Goal: Task Accomplishment & Management: Use online tool/utility

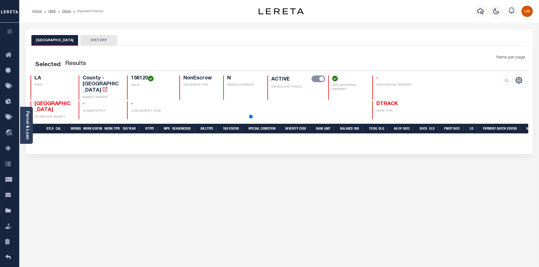
drag, startPoint x: 6, startPoint y: 35, endPoint x: 6, endPoint y: 39, distance: 3.4
click at [6, 35] on button "button" at bounding box center [9, 32] width 19 height 19
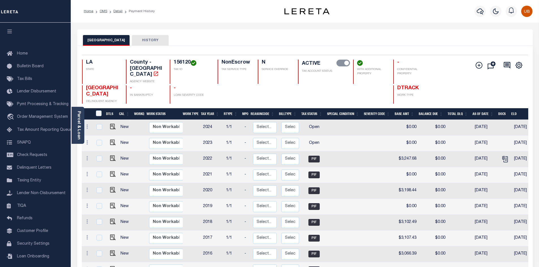
click at [302, 72] on p "TAX ACCOUNT STATUS" at bounding box center [324, 71] width 44 height 4
drag, startPoint x: 302, startPoint y: 72, endPoint x: 326, endPoint y: 72, distance: 23.2
click at [326, 72] on p "TAX ACCOUNT STATUS" at bounding box center [324, 71] width 44 height 4
click at [325, 72] on p "TAX ACCOUNT STATUS" at bounding box center [324, 71] width 44 height 4
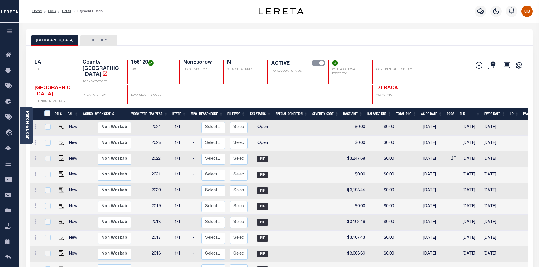
click at [6, 35] on button "button" at bounding box center [9, 32] width 19 height 19
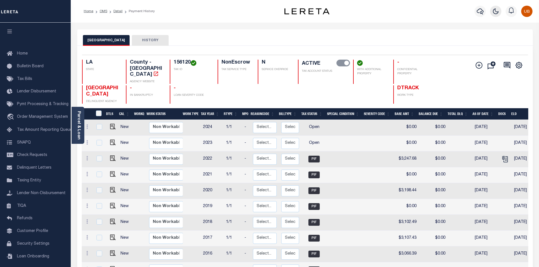
click at [493, 12] on button "button" at bounding box center [495, 11] width 11 height 11
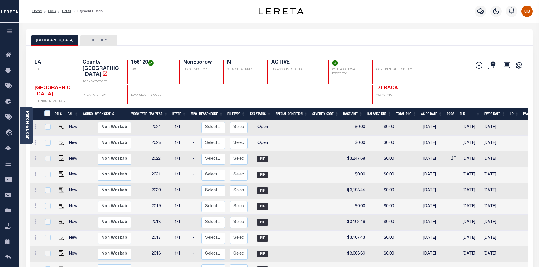
click at [6, 36] on button "button" at bounding box center [9, 32] width 19 height 19
click at [12, 37] on button "button" at bounding box center [9, 32] width 19 height 19
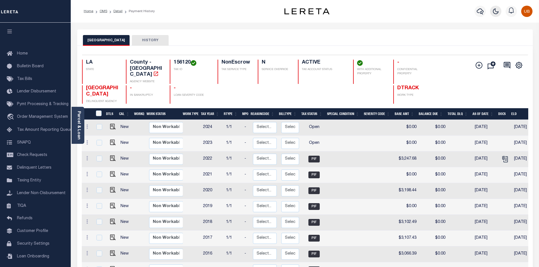
click at [493, 16] on button "button" at bounding box center [495, 11] width 11 height 11
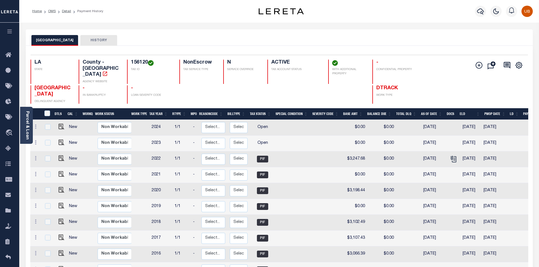
click at [12, 32] on icon "button" at bounding box center [10, 31] width 7 height 5
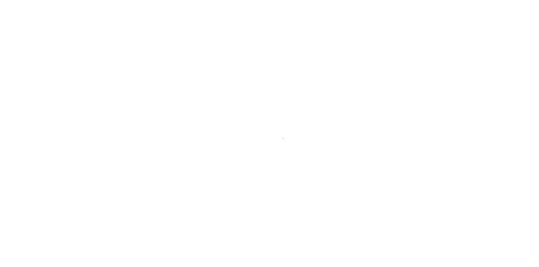
type input "00000000009159"
type input "[PERSON_NAME] [PERSON_NAME]"
select select
type input "214 TECHE DR"
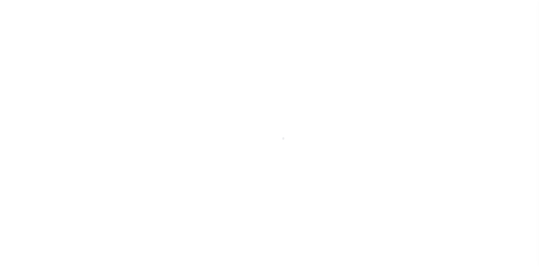
type input "[GEOGRAPHIC_DATA] LA 71111-6338"
select select
select select "10"
select select "NonEscrow"
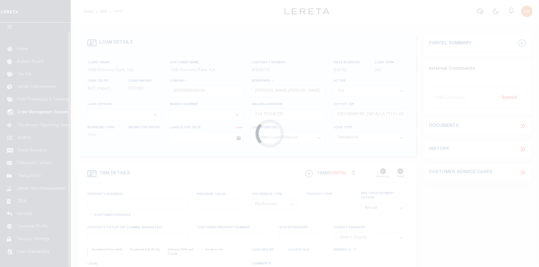
scroll to position [8, 0]
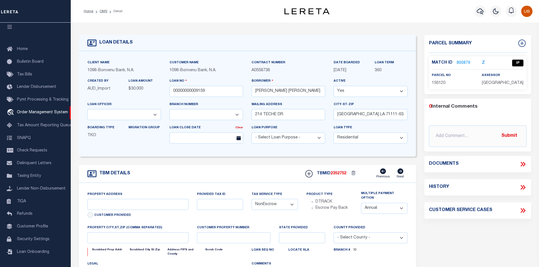
type input "214 TECHE DR"
select select
type input "[GEOGRAPHIC_DATA], LA 71111"
type input "LA"
select select
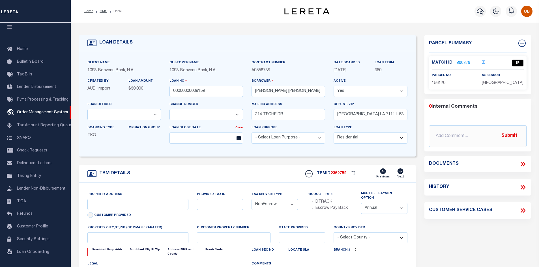
type textarea "2ND MTG/214 TECHE DR/PLANTATION EST #7"
select select "1372"
select select "10851"
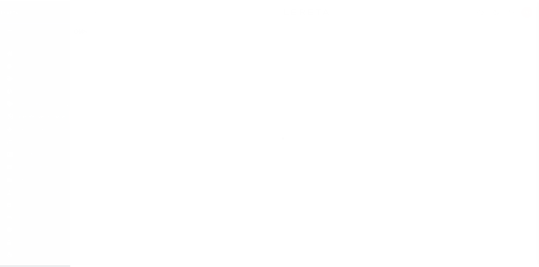
scroll to position [8, 0]
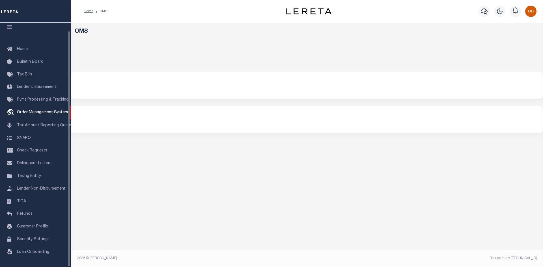
select select "200"
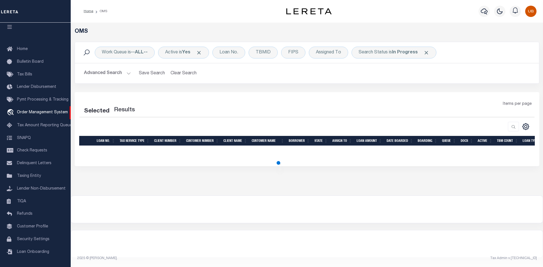
select select "200"
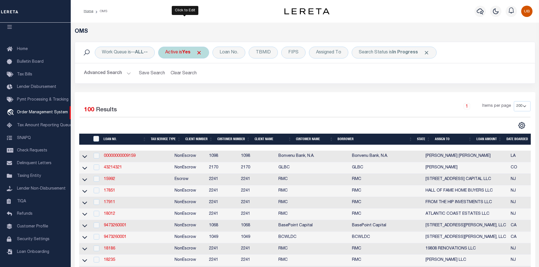
click at [188, 53] on b "Yes" at bounding box center [186, 52] width 8 height 5
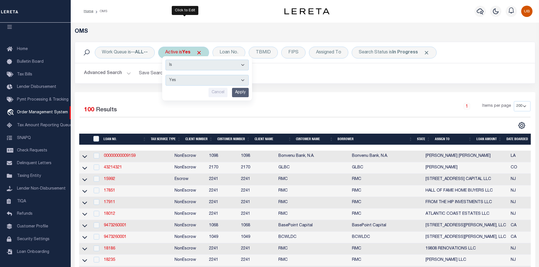
click at [185, 86] on div "Is Contains Yes No Cancel Apply" at bounding box center [207, 78] width 90 height 44
click at [188, 82] on select "Yes No" at bounding box center [207, 80] width 83 height 11
select select "false"
click at [166, 75] on select "Yes No" at bounding box center [207, 80] width 83 height 11
click at [241, 93] on input "Apply" at bounding box center [240, 92] width 17 height 9
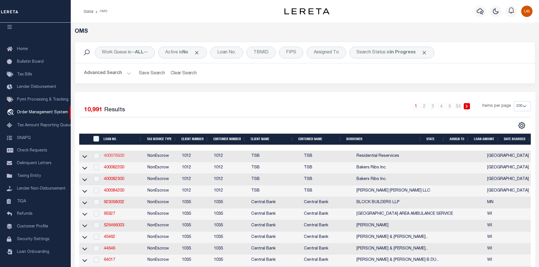
click at [116, 155] on link "400076500" at bounding box center [114, 156] width 20 height 4
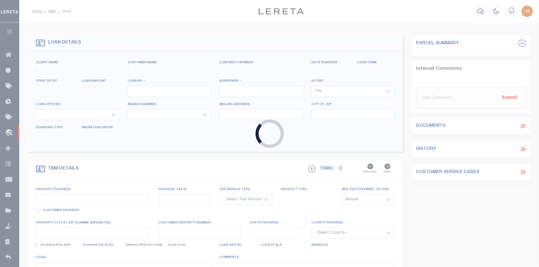
type input "400076500"
type input "Residential Reservices"
select select "False"
select select
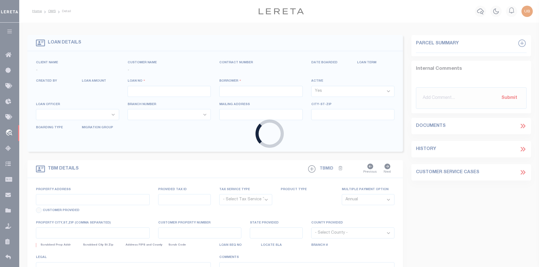
select select "NonEscrow"
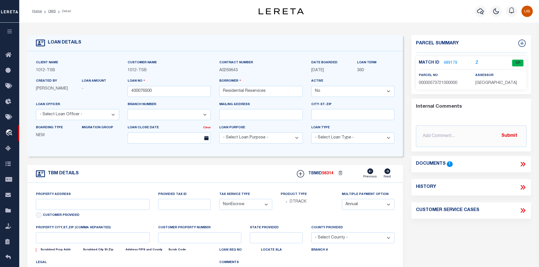
select select "4117"
click at [455, 63] on link "489179" at bounding box center [451, 63] width 14 height 6
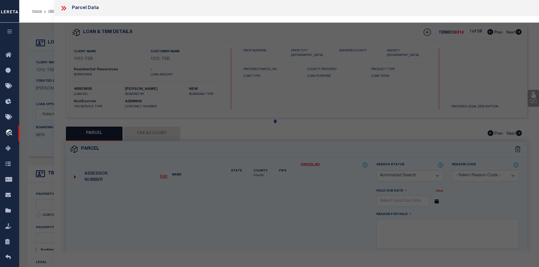
select select
type input "[GEOGRAPHIC_DATA]"
select select "[GEOGRAPHIC_DATA]"
type textarea "[STREET_ADDRESS]"
checkbox input "false"
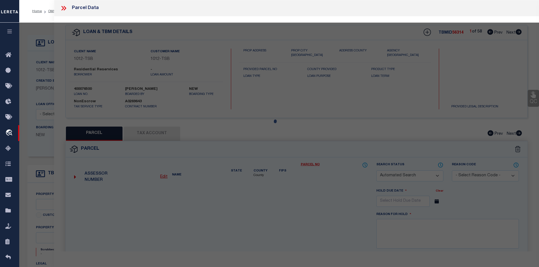
checkbox input "false"
select select "CP"
type input "RESIDENTIAL RESERVICES LLC"
type input "00000573721000000"
type input "11519 RUPLEY"
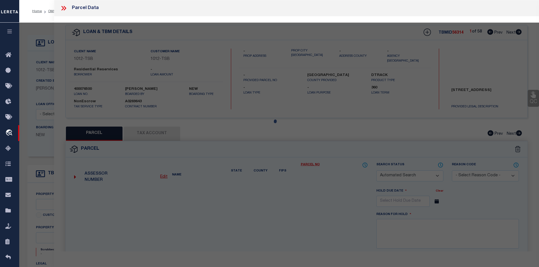
type input "DALLAS TX"
type textarea "[PERSON_NAME] BLK 5/6363 LOT 14 INT201100126618 DD05052011 CO-DC 6363 005 01400…"
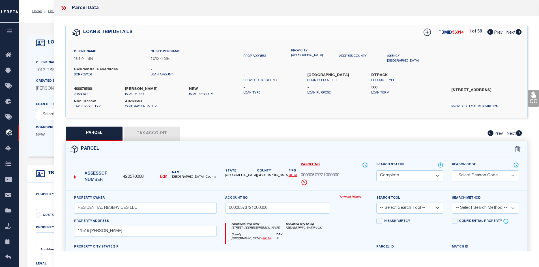
click at [343, 195] on link "Payment History" at bounding box center [352, 197] width 29 height 5
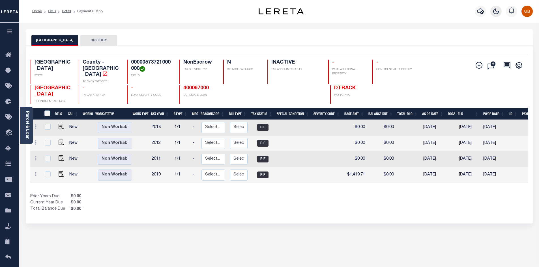
click at [499, 12] on icon "button" at bounding box center [496, 11] width 5 height 5
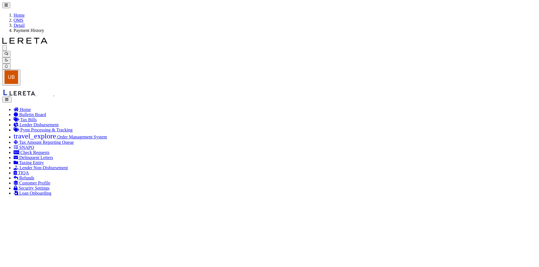
click at [12, 97] on button "button" at bounding box center [6, 100] width 9 height 6
